Goal: Navigation & Orientation: Find specific page/section

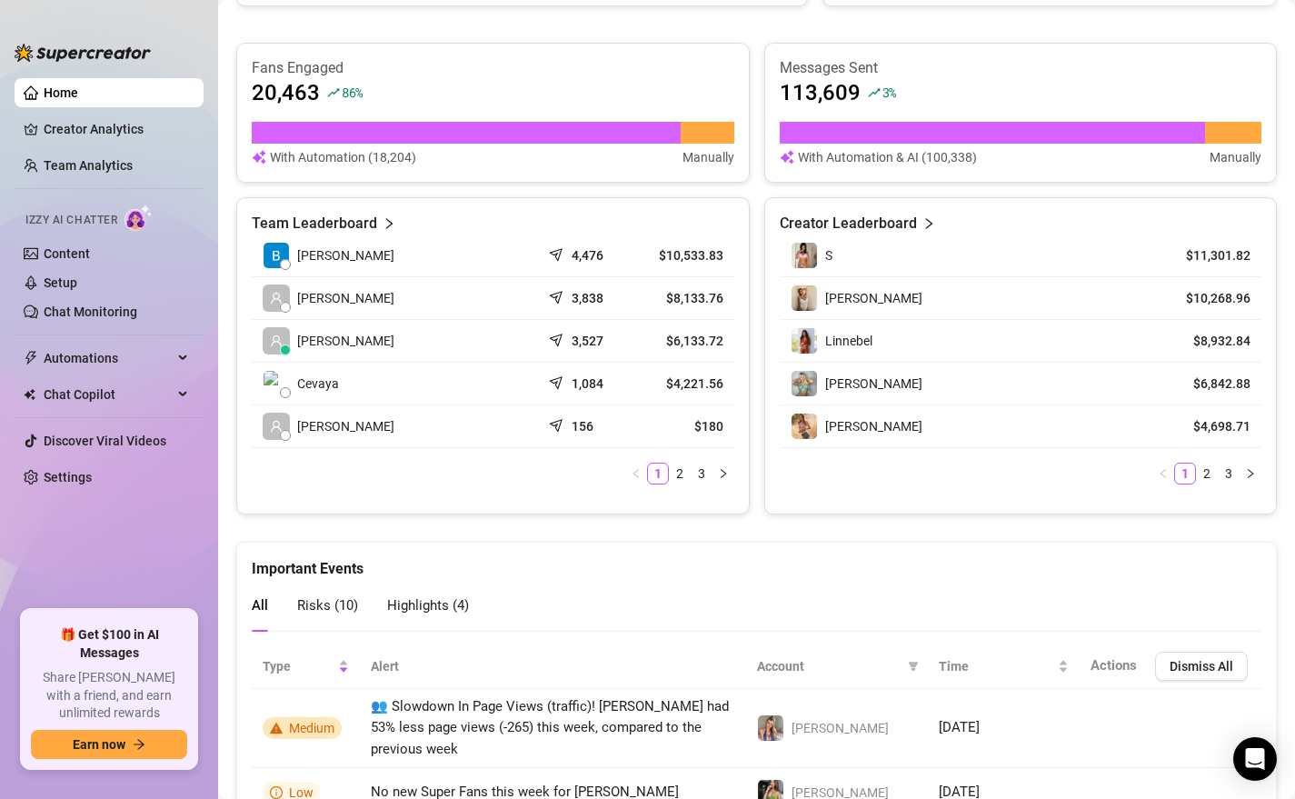
scroll to position [752, 0]
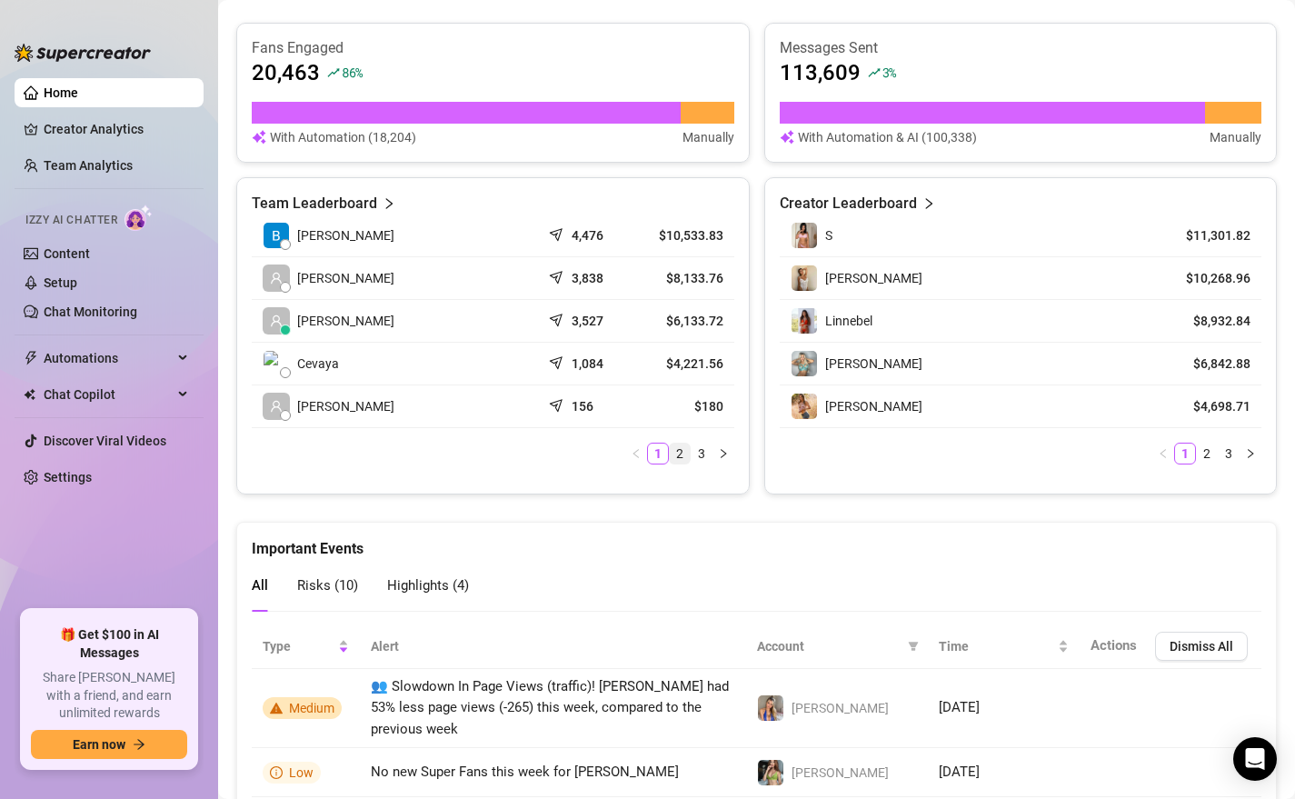
click at [678, 449] on link "2" at bounding box center [680, 454] width 20 height 20
